Goal: Information Seeking & Learning: Learn about a topic

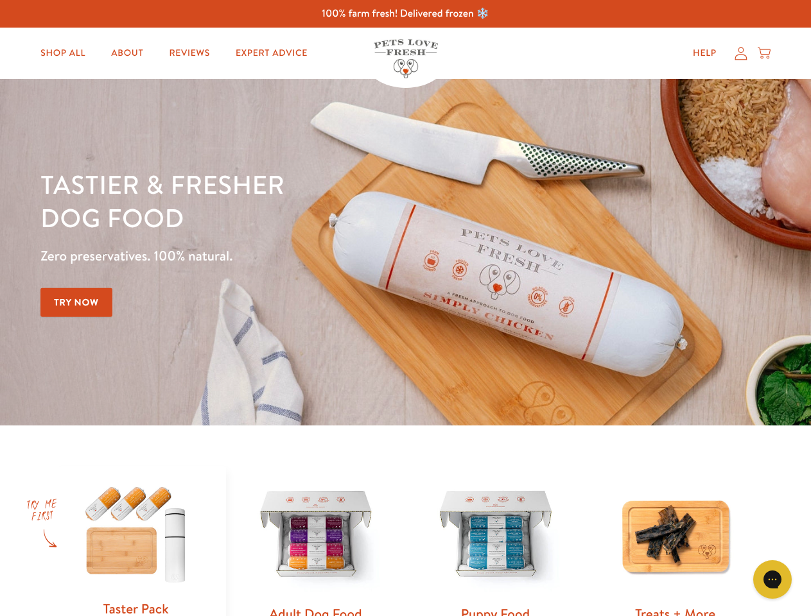
click at [405, 308] on div "Tastier & fresher dog food Zero preservatives. 100% natural. Try Now" at bounding box center [283, 253] width 487 height 170
click at [772, 580] on icon "Gorgias live chat" at bounding box center [772, 579] width 12 height 12
